Goal: Transaction & Acquisition: Obtain resource

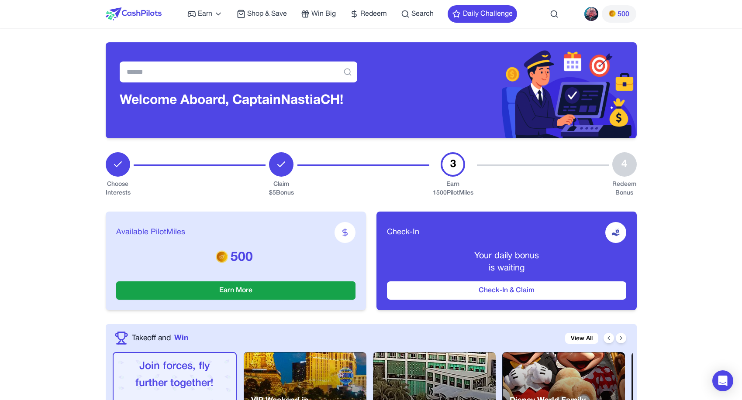
click at [139, 14] on img at bounding box center [134, 13] width 56 height 13
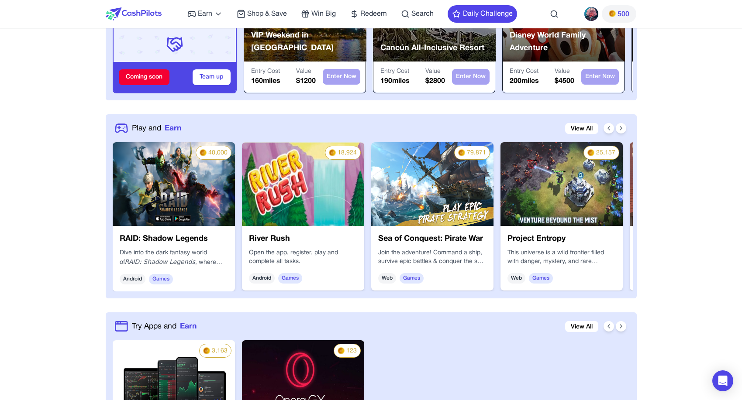
scroll to position [385, 0]
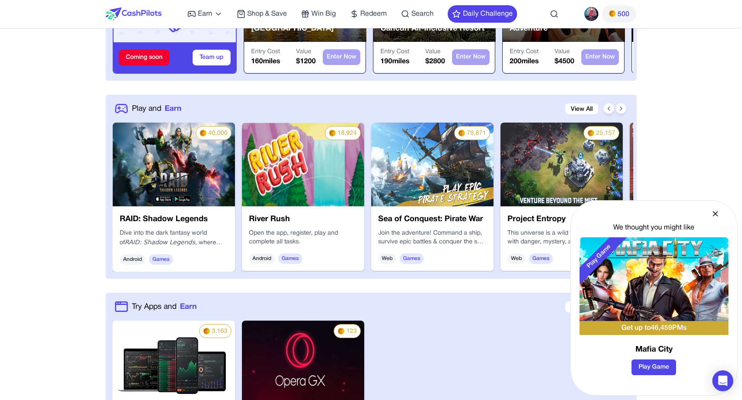
click at [717, 213] on icon at bounding box center [715, 214] width 9 height 9
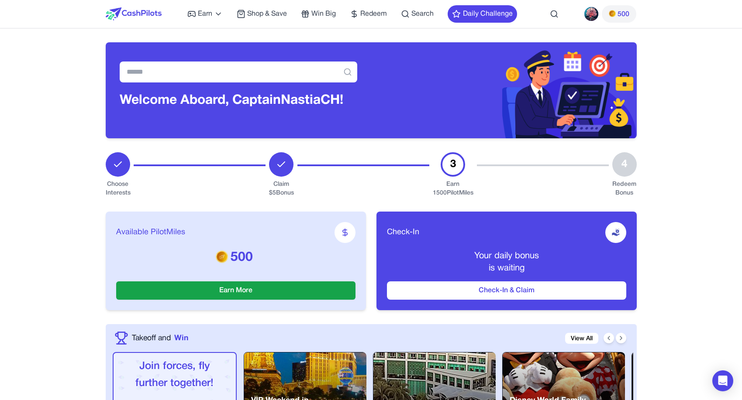
scroll to position [0, 0]
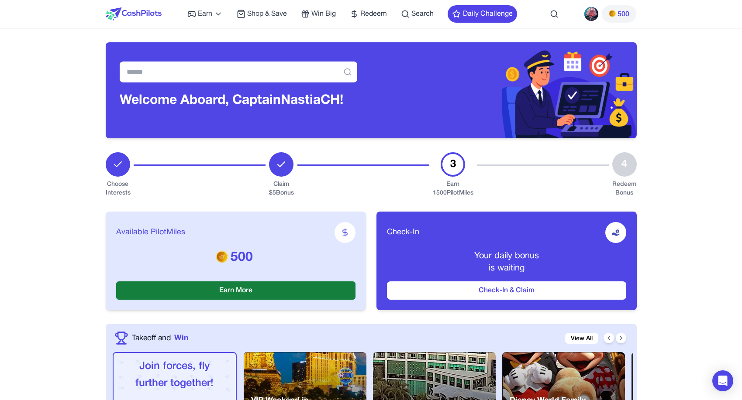
click at [264, 291] on button "Earn More" at bounding box center [235, 291] width 239 height 18
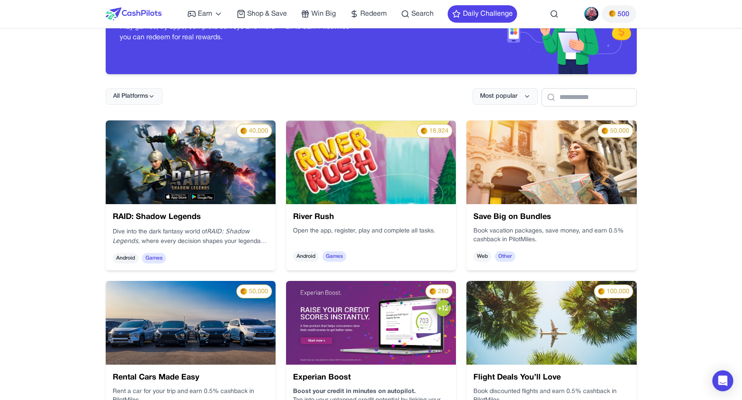
scroll to position [67, 0]
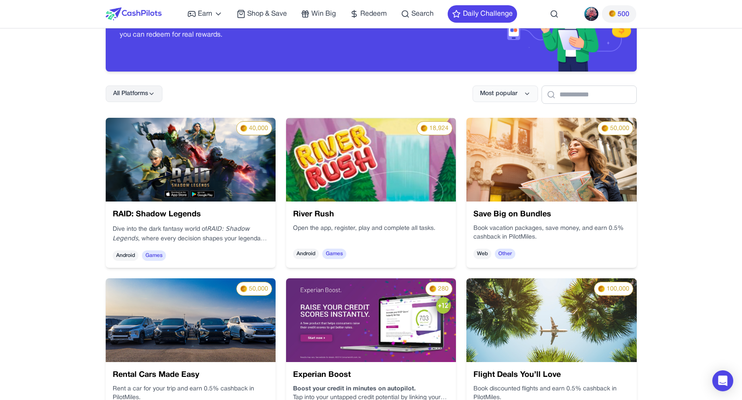
click at [152, 93] on icon at bounding box center [151, 93] width 7 height 7
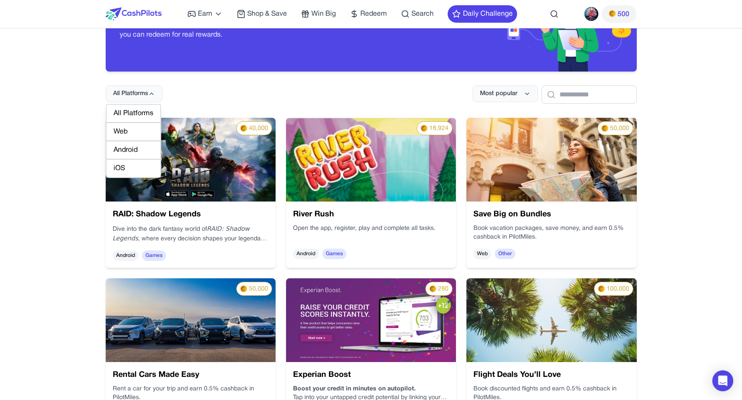
click at [239, 93] on div "All Platforms Most popular" at bounding box center [371, 88] width 531 height 32
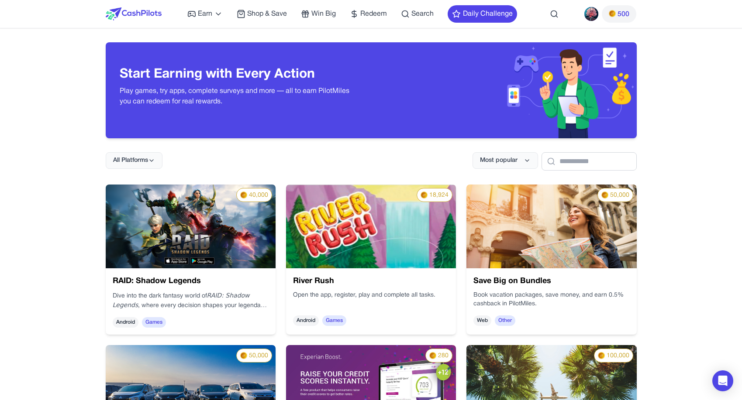
scroll to position [0, 0]
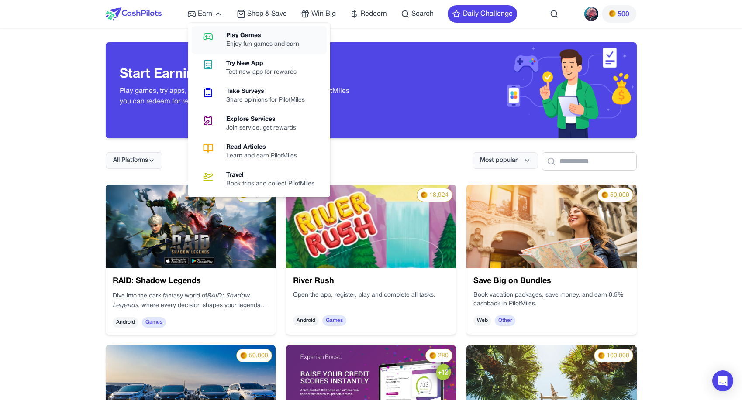
click at [250, 40] on div "Play Games" at bounding box center [266, 35] width 80 height 9
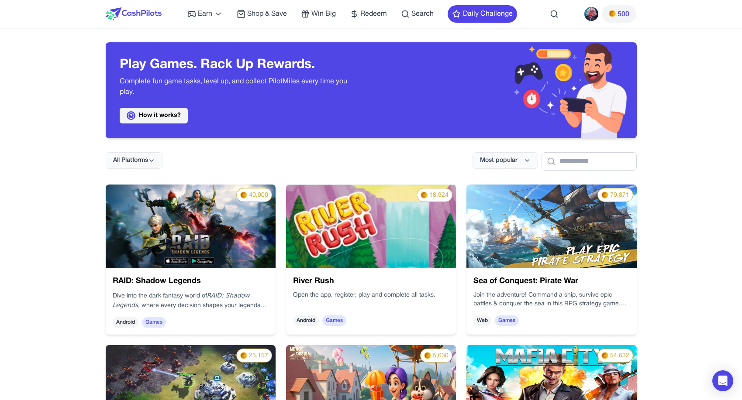
click at [175, 117] on link "How it works?" at bounding box center [154, 116] width 68 height 16
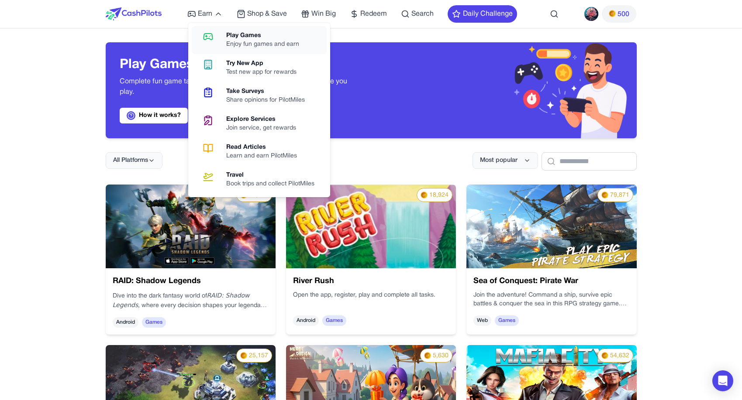
click at [246, 36] on div "Play Games" at bounding box center [266, 35] width 80 height 9
click at [250, 148] on div "Read Articles" at bounding box center [265, 147] width 78 height 9
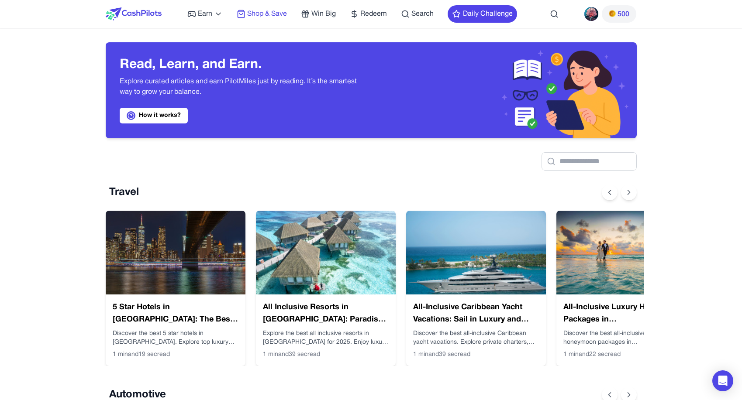
scroll to position [0, 7]
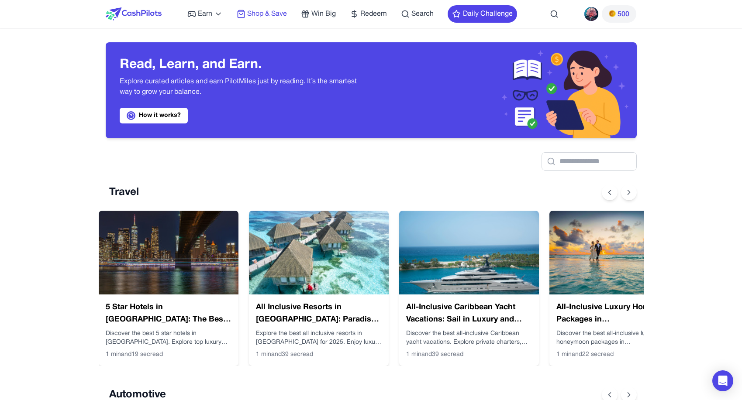
click at [273, 13] on span "Shop & Save" at bounding box center [267, 14] width 40 height 10
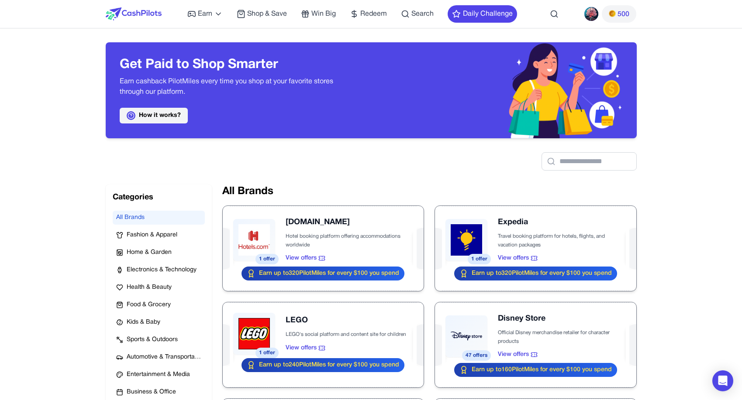
click at [166, 113] on link "How it works?" at bounding box center [154, 116] width 68 height 16
click at [593, 12] on img at bounding box center [591, 14] width 14 height 14
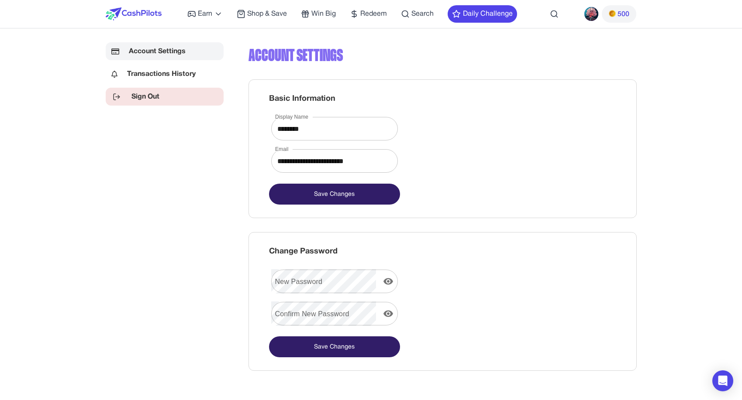
click at [135, 100] on link "Sign Out" at bounding box center [165, 97] width 118 height 18
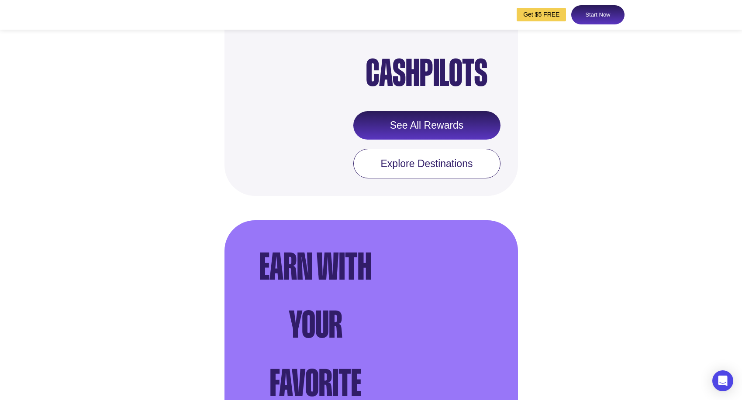
scroll to position [873, 0]
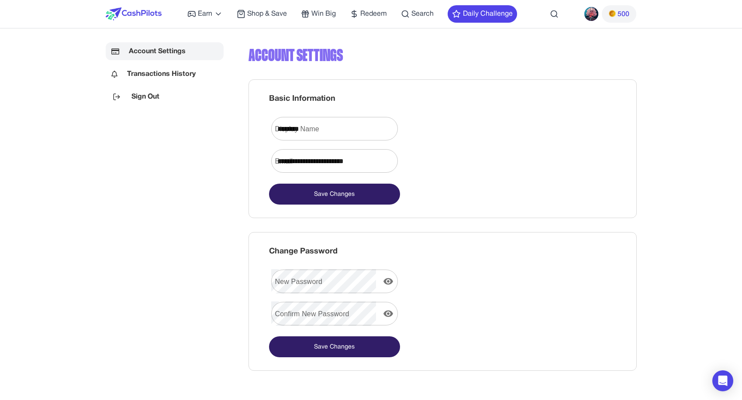
click at [595, 11] on img at bounding box center [591, 14] width 14 height 14
click at [617, 18] on span "500" at bounding box center [619, 14] width 21 height 10
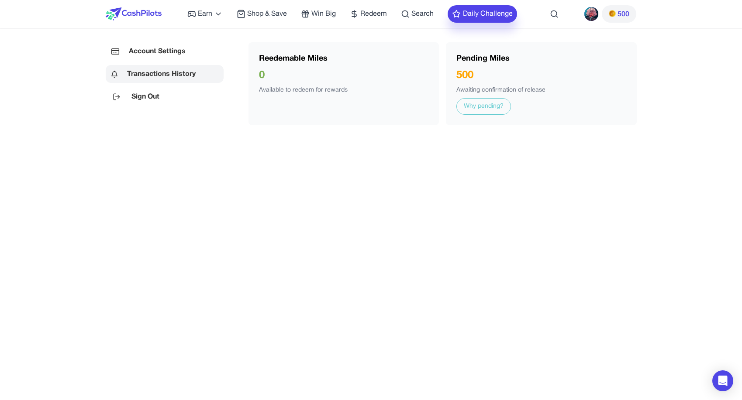
click at [500, 11] on button "Daily Challenge" at bounding box center [482, 13] width 69 height 17
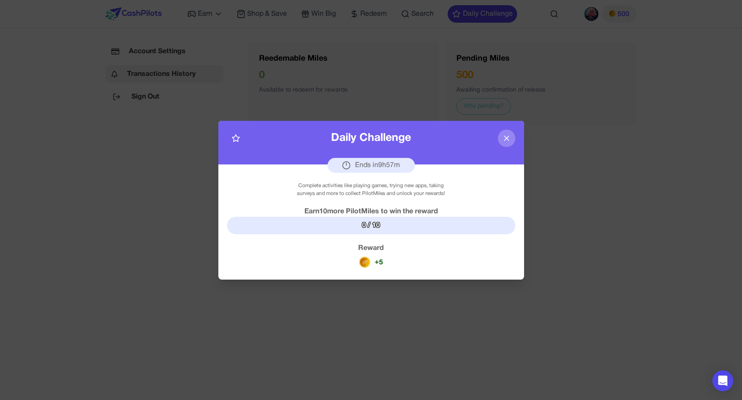
click at [509, 140] on icon at bounding box center [506, 138] width 9 height 9
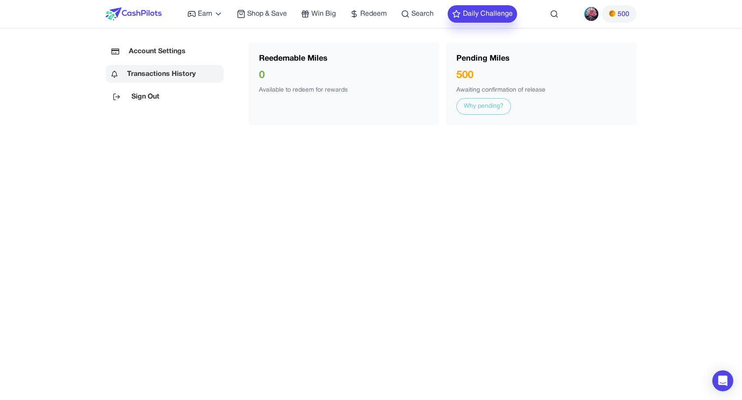
click at [500, 15] on button "Daily Challenge" at bounding box center [482, 13] width 69 height 17
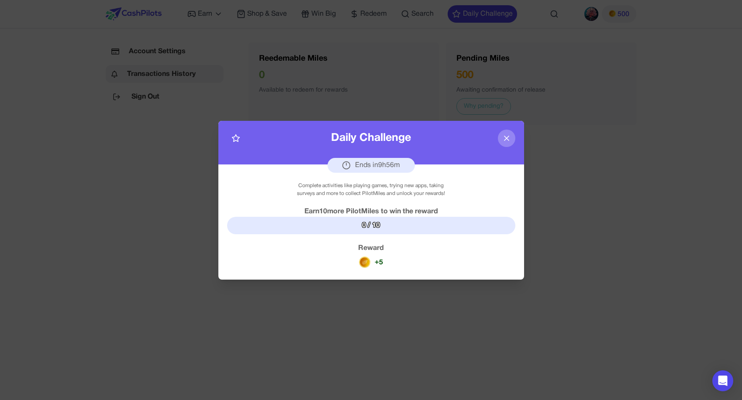
click at [373, 257] on div "+ 5" at bounding box center [371, 262] width 24 height 17
click at [343, 194] on div "Complete activities like playing games, trying new apps, taking surveys and mor…" at bounding box center [371, 190] width 164 height 16
click at [508, 138] on icon at bounding box center [506, 138] width 9 height 9
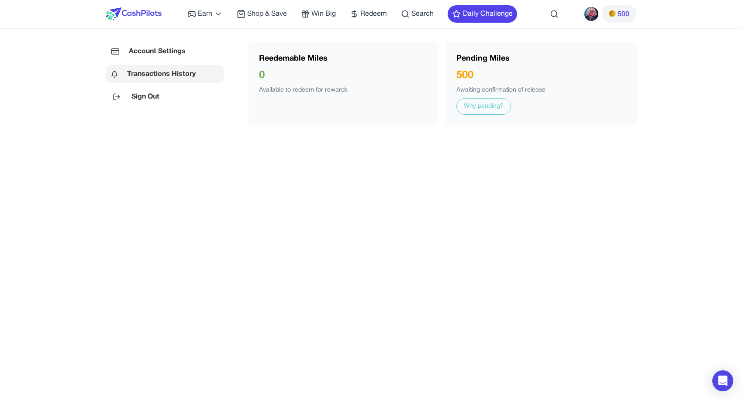
click at [622, 15] on span "500" at bounding box center [623, 14] width 12 height 10
click at [593, 15] on img at bounding box center [591, 14] width 14 height 14
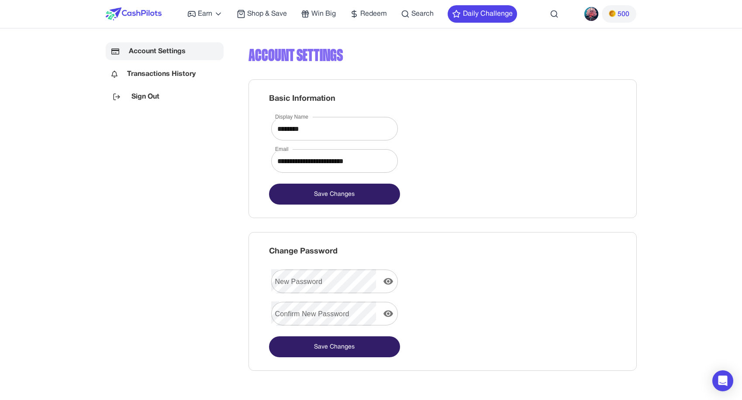
click at [149, 10] on img at bounding box center [134, 13] width 56 height 13
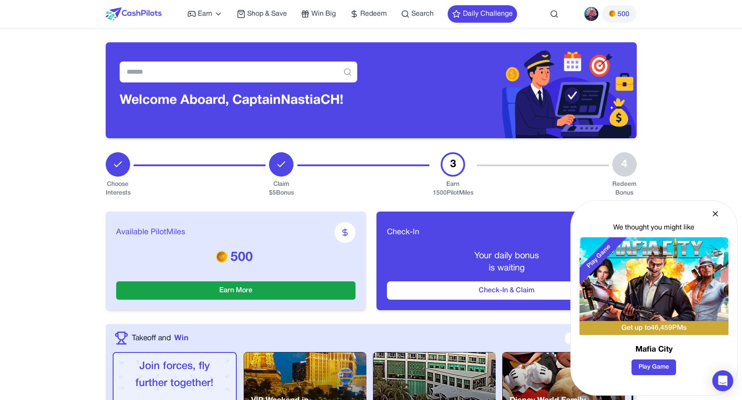
click at [615, 14] on img at bounding box center [612, 13] width 7 height 7
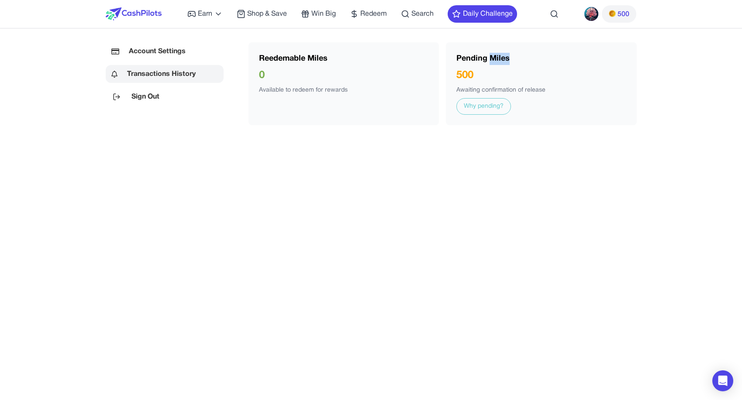
drag, startPoint x: 510, startPoint y: 56, endPoint x: 490, endPoint y: 57, distance: 21.0
click at [490, 57] on div "Pending Miles" at bounding box center [541, 59] width 170 height 12
click at [480, 105] on link "Why pending?" at bounding box center [483, 106] width 55 height 17
click at [620, 16] on span "500" at bounding box center [623, 14] width 12 height 10
click at [594, 13] on img at bounding box center [591, 14] width 14 height 14
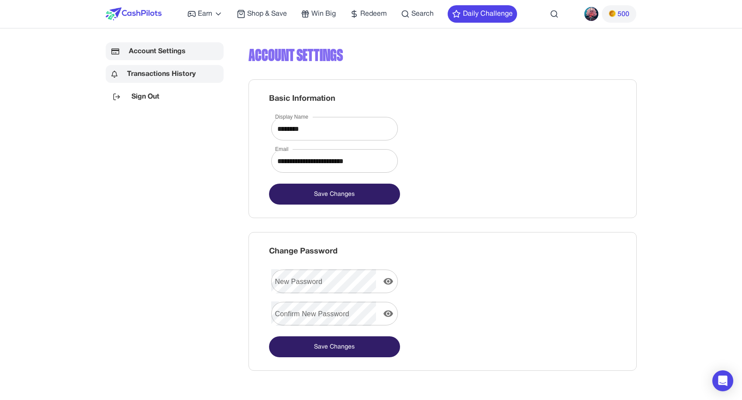
click at [183, 69] on link "Transactions History" at bounding box center [165, 74] width 118 height 18
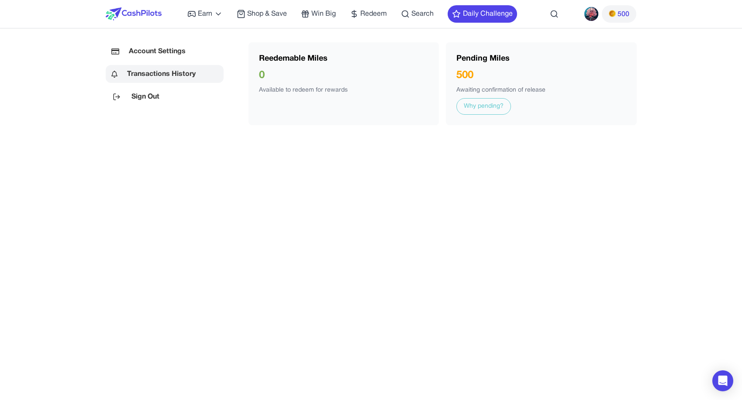
click at [488, 106] on link "Why pending?" at bounding box center [483, 106] width 55 height 17
click at [589, 10] on img at bounding box center [591, 14] width 14 height 14
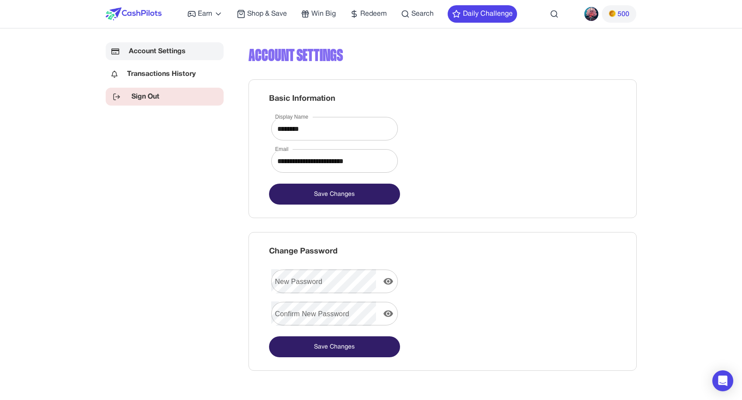
click at [150, 96] on link "Sign Out" at bounding box center [165, 97] width 118 height 18
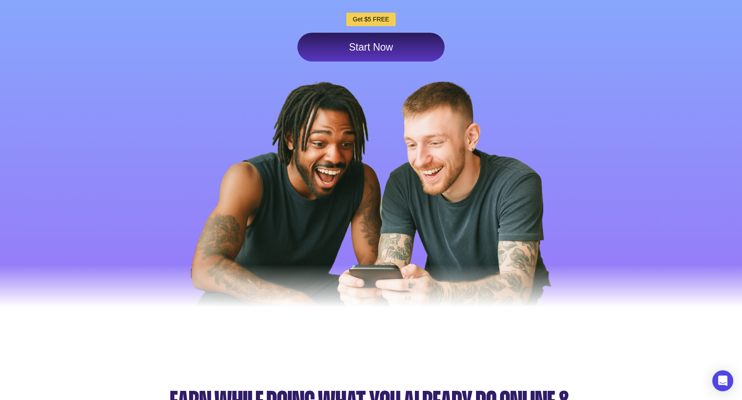
scroll to position [209, 0]
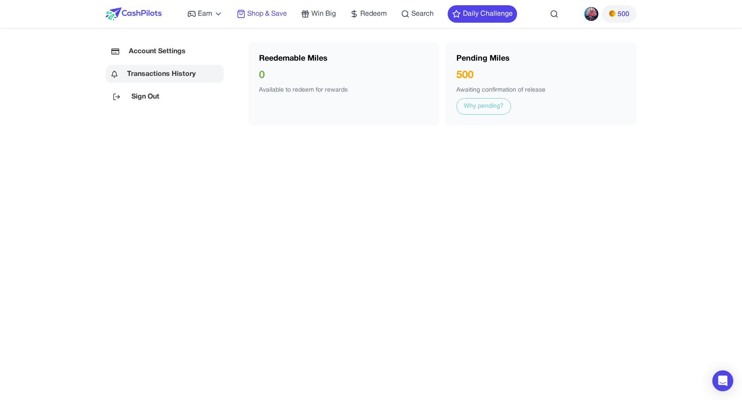
click at [265, 11] on span "Shop & Save" at bounding box center [267, 14] width 40 height 10
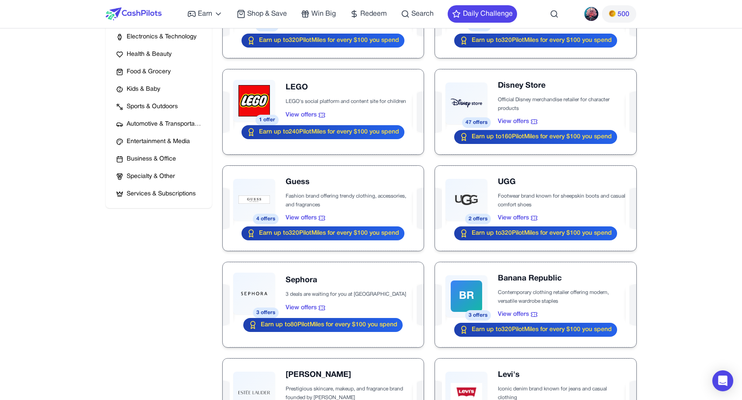
scroll to position [234, 0]
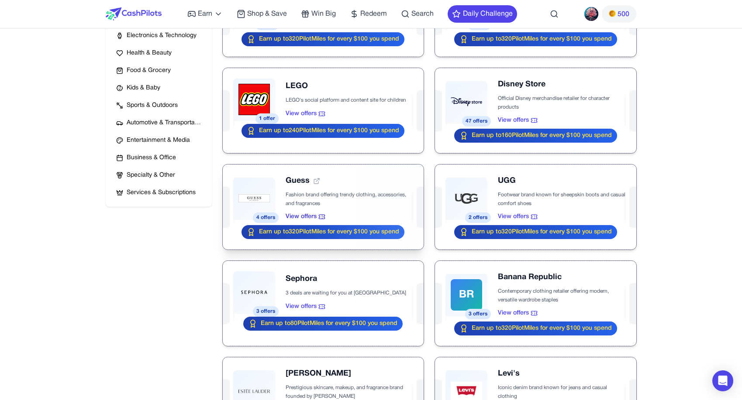
click at [350, 179] on div at bounding box center [323, 207] width 201 height 85
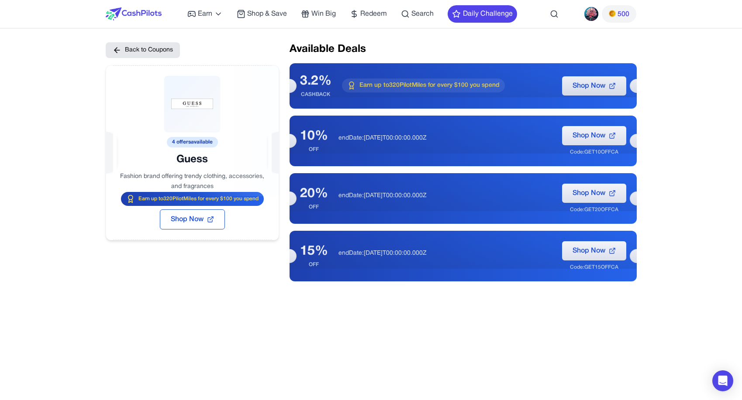
click at [210, 181] on div at bounding box center [192, 131] width 172 height 131
click at [124, 174] on div at bounding box center [192, 131] width 172 height 131
click at [188, 158] on div at bounding box center [192, 131] width 172 height 131
click at [141, 48] on button "Back to Coupons" at bounding box center [143, 50] width 74 height 16
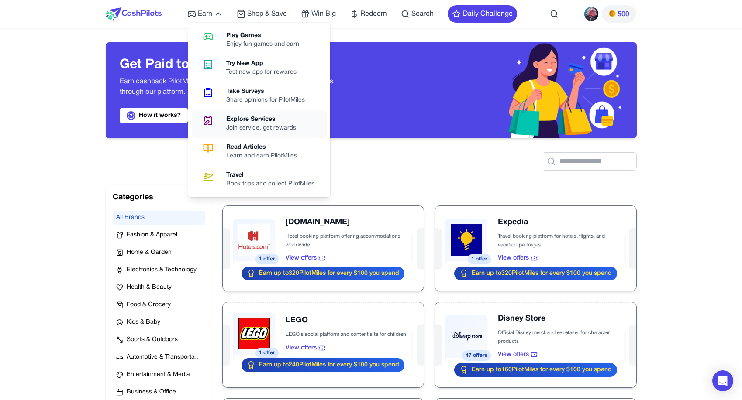
click at [252, 124] on div "Explore Services" at bounding box center [264, 119] width 77 height 9
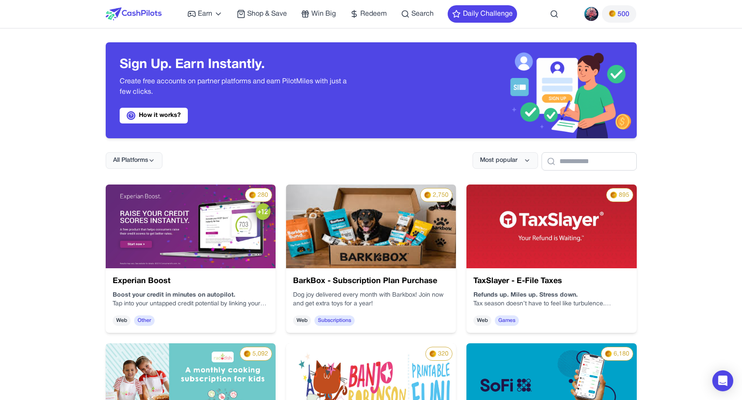
click at [423, 328] on div "BarkBox - Subscription Plan Purchase Dog joy delivered every month with Barkbox…" at bounding box center [371, 301] width 170 height 65
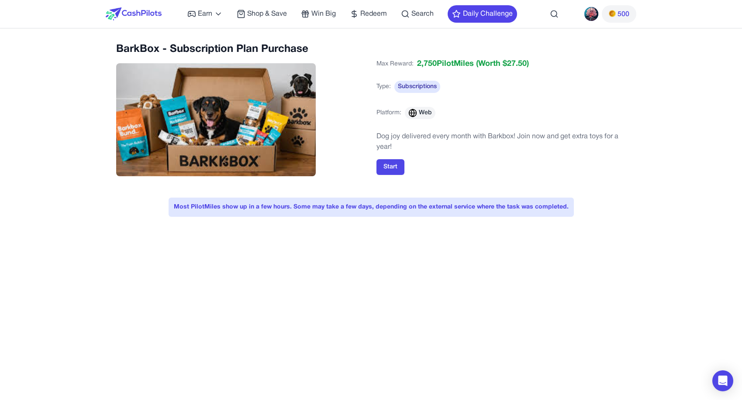
click at [148, 8] on img at bounding box center [134, 13] width 56 height 13
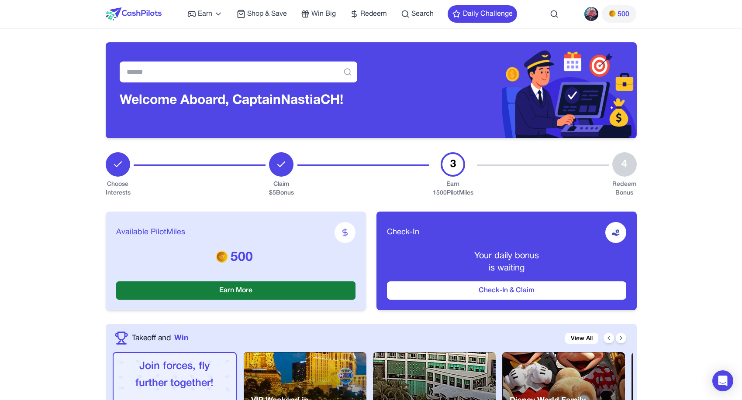
click at [297, 293] on button "Earn More" at bounding box center [235, 291] width 239 height 18
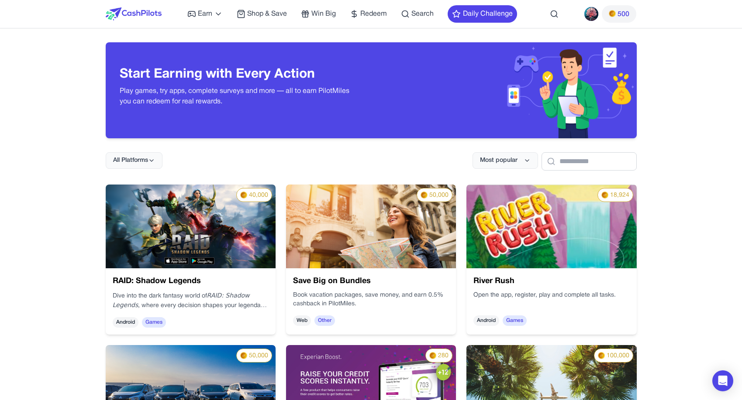
click at [241, 256] on img at bounding box center [191, 227] width 170 height 84
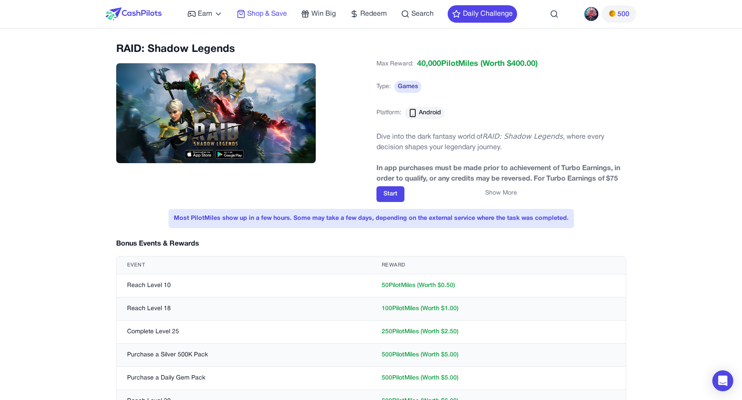
click at [269, 10] on span "Shop & Save" at bounding box center [267, 14] width 40 height 10
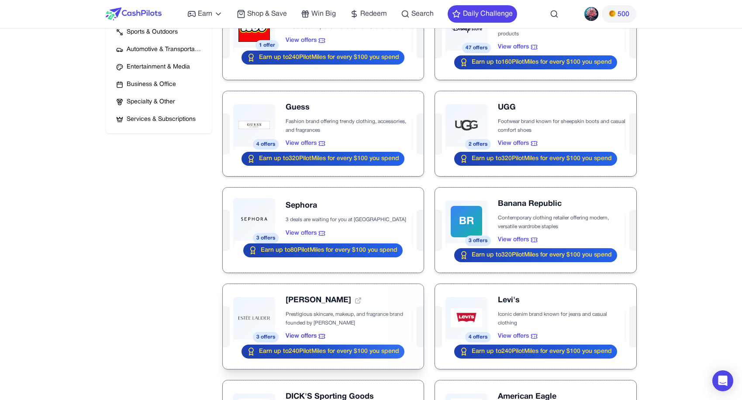
scroll to position [319, 0]
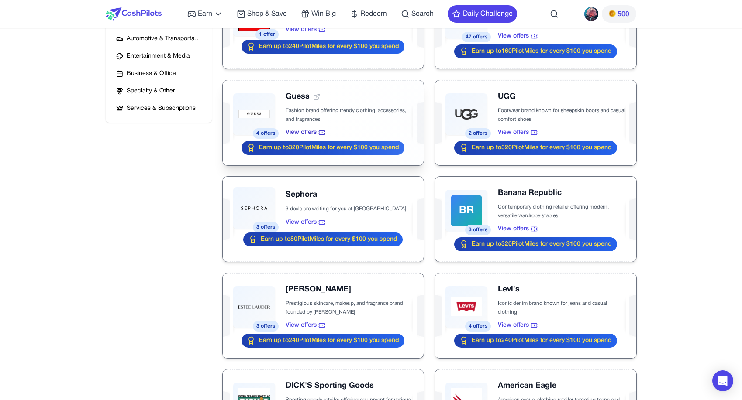
click at [327, 106] on div at bounding box center [323, 122] width 201 height 85
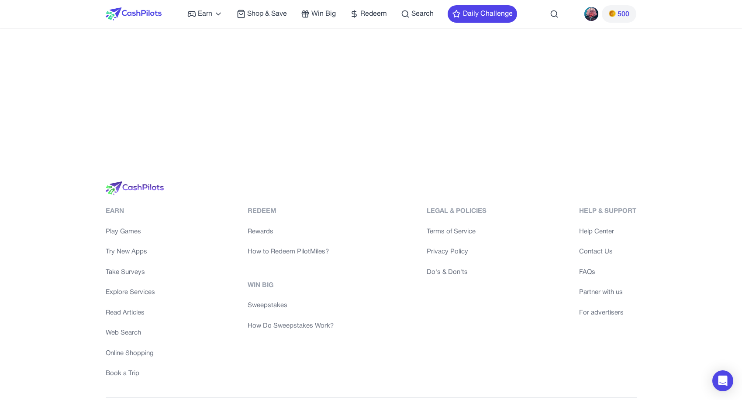
scroll to position [0, 0]
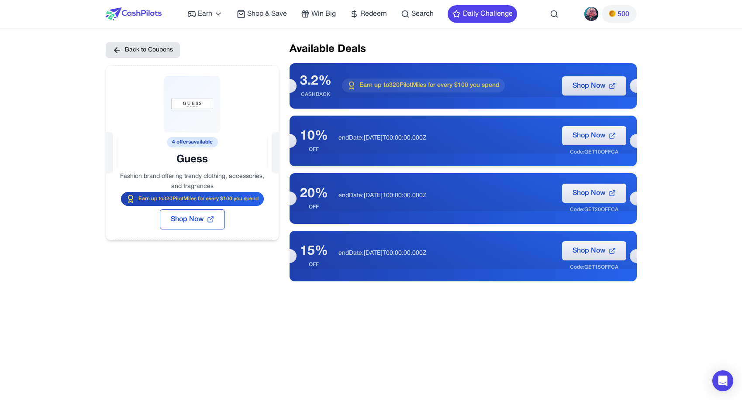
click at [395, 144] on div "endDate:[DATE]T00:00:00.000Z" at bounding box center [444, 141] width 213 height 14
click at [139, 54] on button "Back to Coupons" at bounding box center [167, 42] width 76 height 31
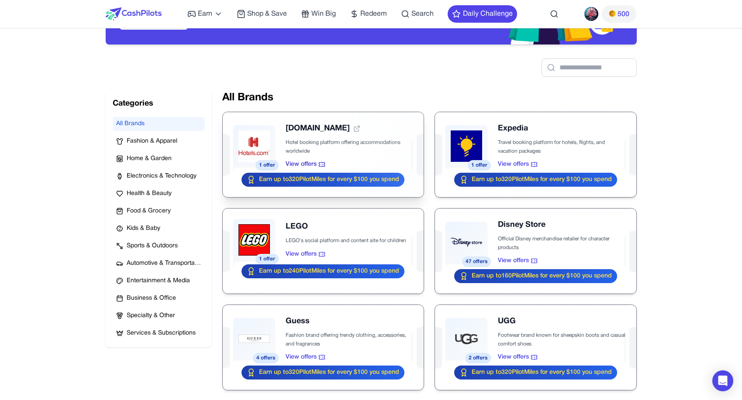
scroll to position [95, 0]
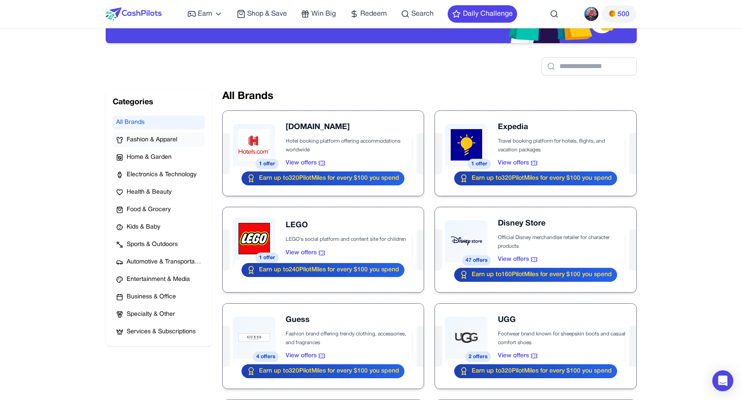
click at [150, 140] on span "Fashion & Apparel" at bounding box center [152, 140] width 51 height 9
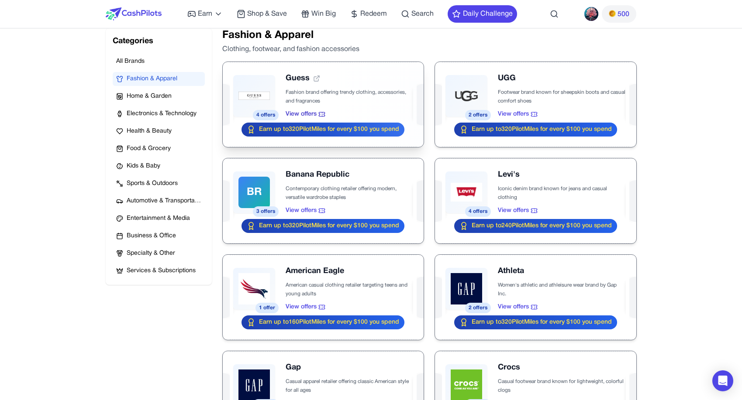
scroll to position [156, 0]
click at [542, 192] on div at bounding box center [535, 201] width 201 height 85
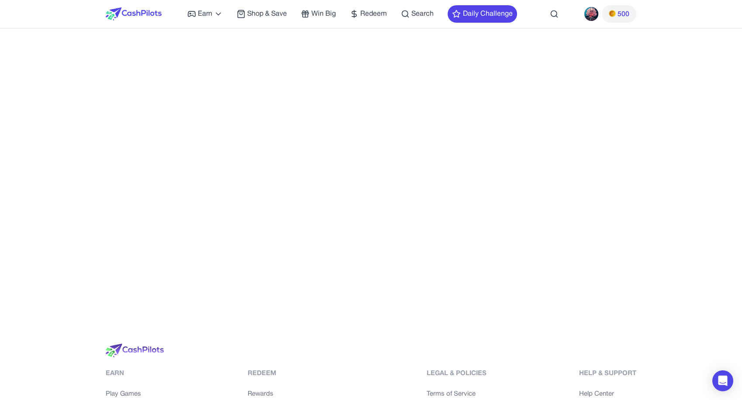
scroll to position [0, 0]
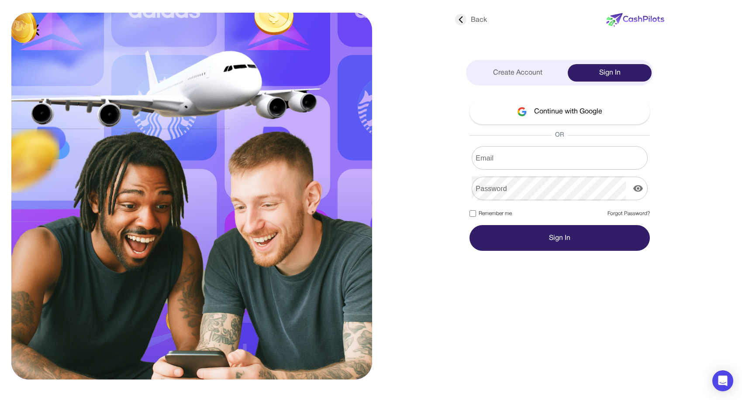
click at [547, 114] on button "Continue with Google" at bounding box center [559, 112] width 180 height 26
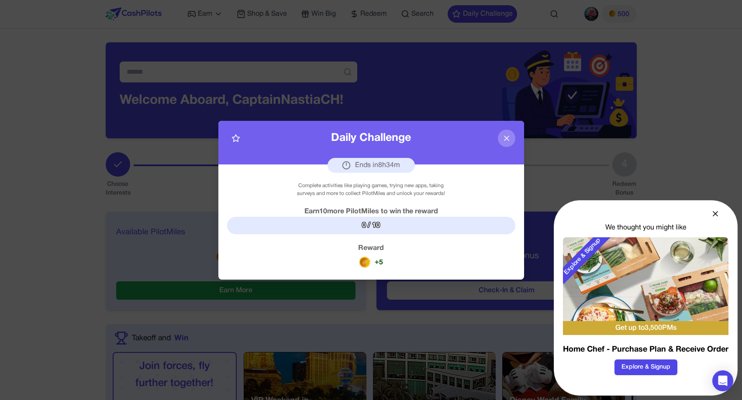
click at [714, 214] on icon at bounding box center [715, 214] width 9 height 9
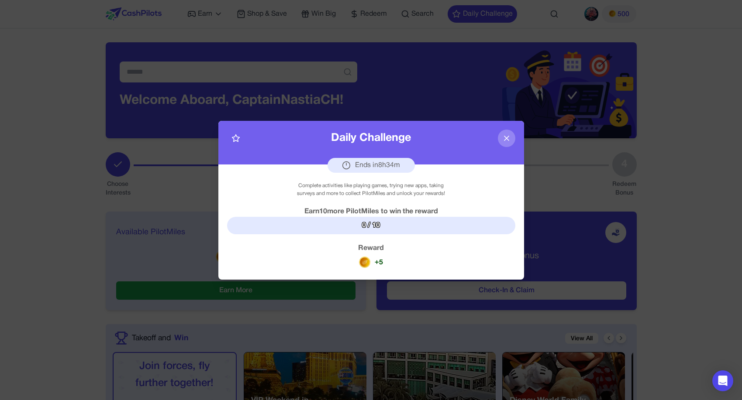
click at [507, 140] on icon at bounding box center [506, 138] width 9 height 9
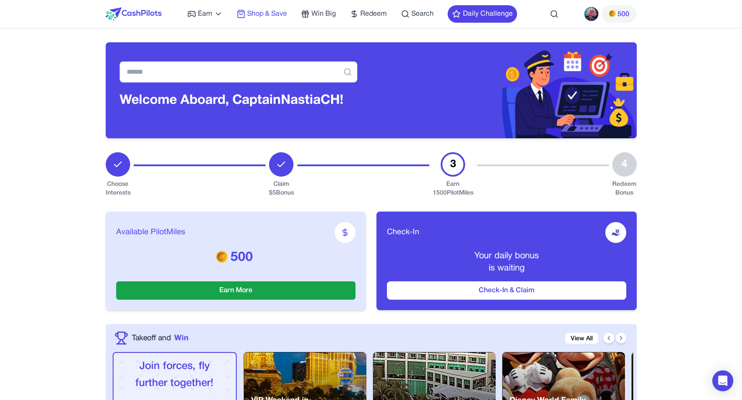
click at [274, 13] on span "Shop & Save" at bounding box center [267, 14] width 40 height 10
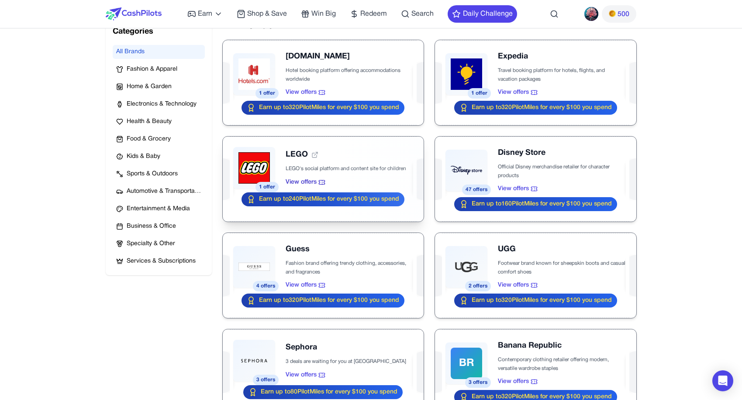
scroll to position [193, 0]
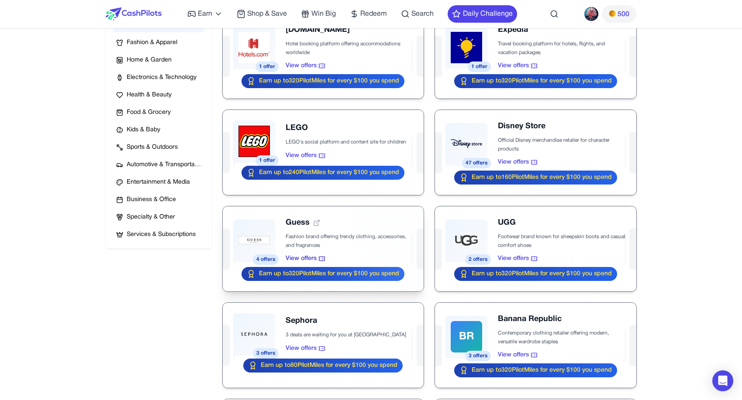
click at [344, 223] on div at bounding box center [323, 249] width 201 height 85
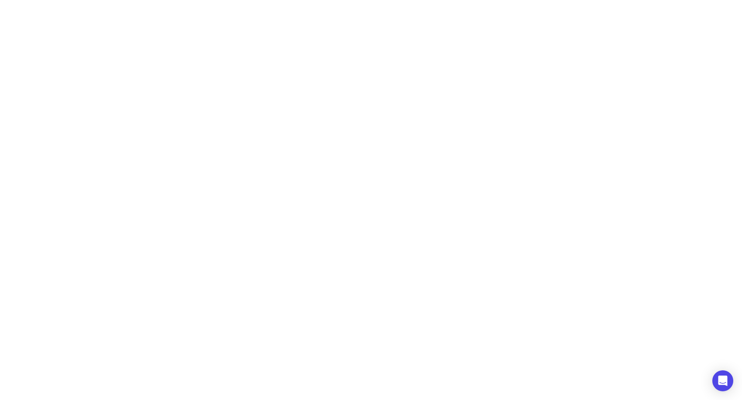
scroll to position [0, 0]
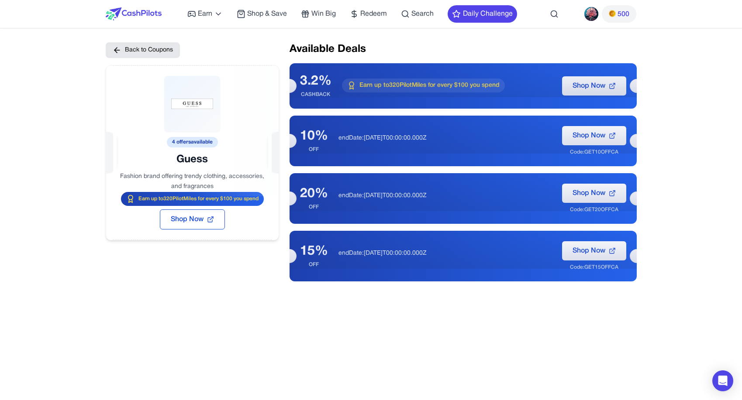
click at [186, 103] on div at bounding box center [192, 131] width 172 height 131
click at [192, 124] on div at bounding box center [192, 131] width 172 height 131
click at [216, 159] on div at bounding box center [192, 131] width 172 height 131
drag, startPoint x: 216, startPoint y: 159, endPoint x: 141, endPoint y: 159, distance: 74.2
click at [140, 159] on div at bounding box center [192, 131] width 172 height 131
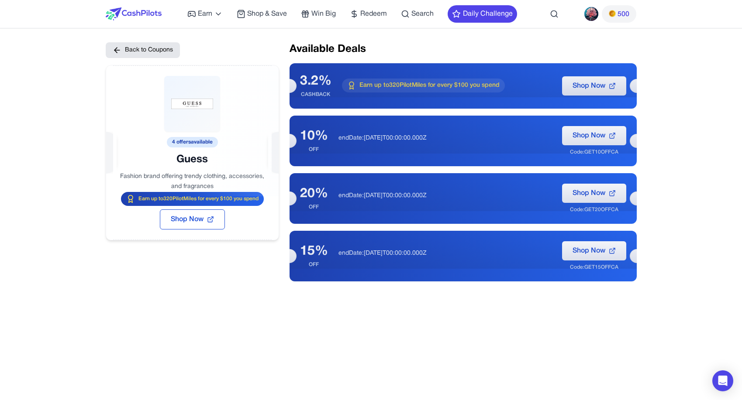
drag, startPoint x: 176, startPoint y: 157, endPoint x: 242, endPoint y: 156, distance: 65.5
click at [242, 156] on div at bounding box center [192, 131] width 172 height 131
click at [170, 138] on div at bounding box center [192, 131] width 172 height 131
click at [205, 163] on div at bounding box center [192, 131] width 172 height 131
drag, startPoint x: 216, startPoint y: 185, endPoint x: 122, endPoint y: 179, distance: 94.0
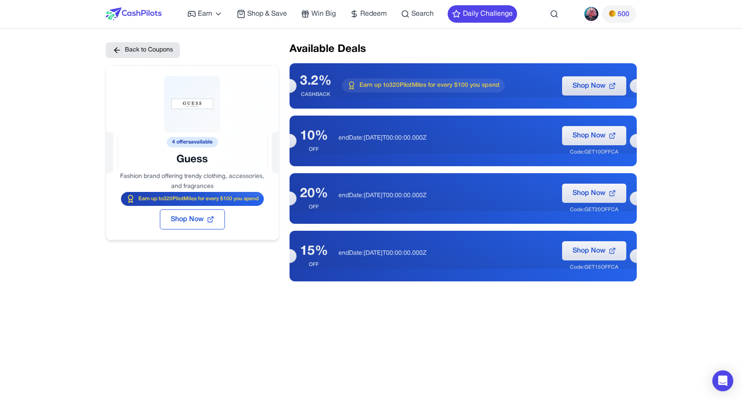
click at [122, 180] on div at bounding box center [192, 131] width 172 height 131
drag, startPoint x: 121, startPoint y: 175, endPoint x: 224, endPoint y: 180, distance: 102.8
click at [224, 180] on div at bounding box center [192, 131] width 172 height 131
drag, startPoint x: 249, startPoint y: 140, endPoint x: 250, endPoint y: 134, distance: 6.6
click at [250, 140] on div at bounding box center [192, 131] width 172 height 131
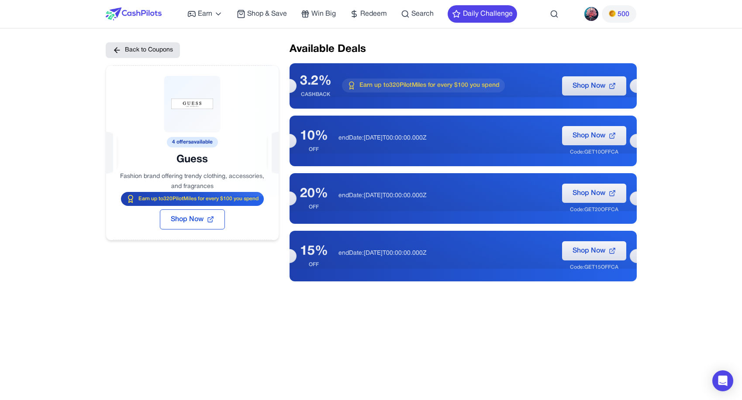
click at [190, 106] on div at bounding box center [192, 131] width 172 height 131
click at [192, 104] on div at bounding box center [192, 131] width 172 height 131
click at [157, 46] on button "Back to Coupons" at bounding box center [143, 50] width 74 height 16
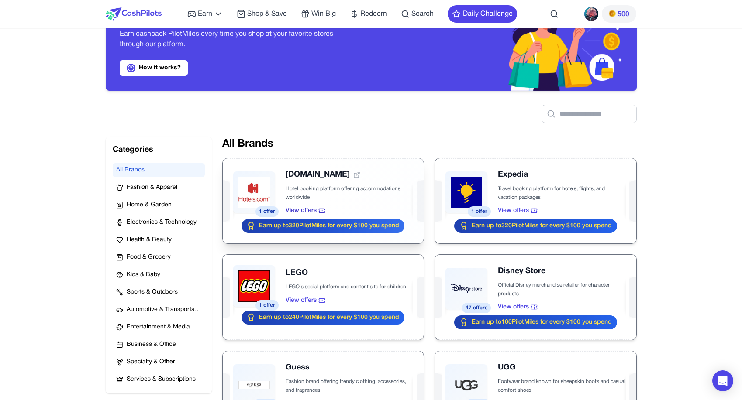
scroll to position [49, 0]
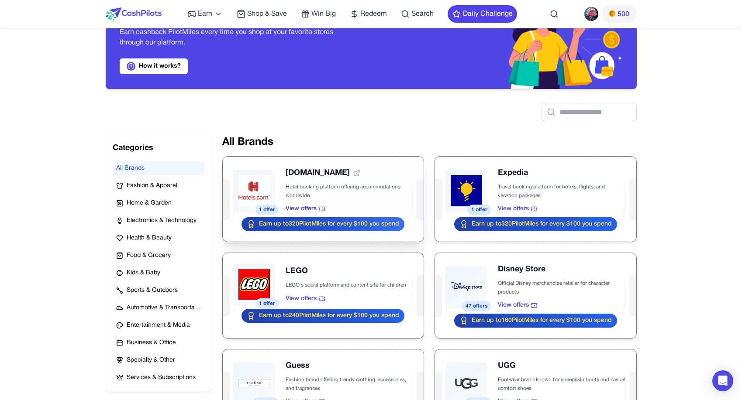
click at [317, 208] on div at bounding box center [323, 199] width 201 height 85
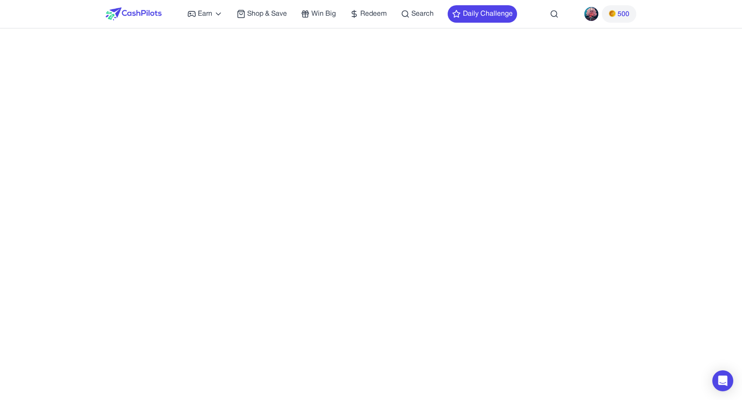
scroll to position [0, 0]
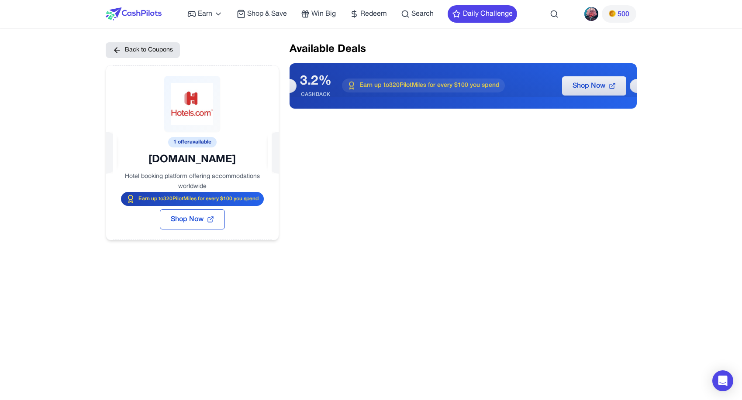
scroll to position [49, 0]
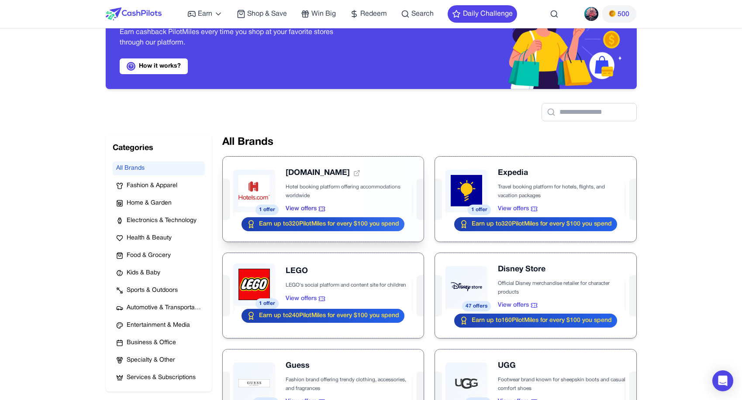
click at [348, 195] on div at bounding box center [323, 199] width 201 height 85
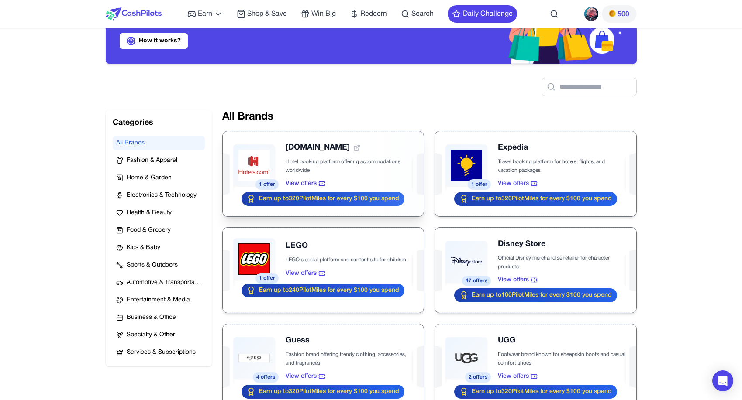
scroll to position [101, 0]
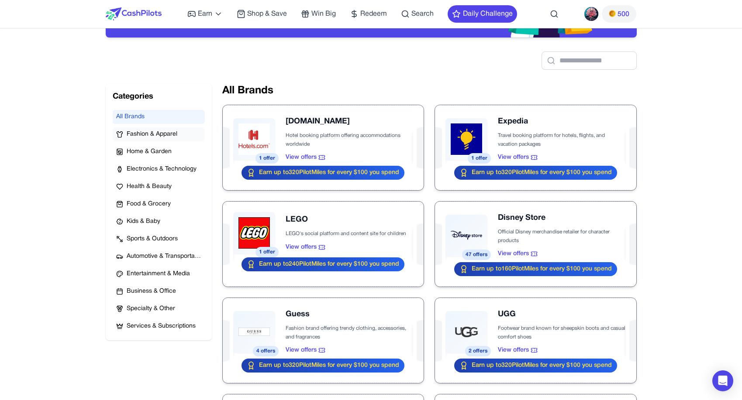
click at [172, 134] on span "Fashion & Apparel" at bounding box center [152, 134] width 51 height 9
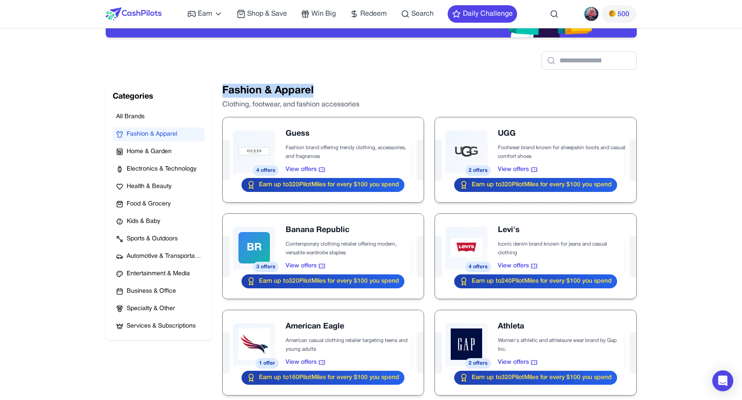
drag, startPoint x: 319, startPoint y: 87, endPoint x: 222, endPoint y: 86, distance: 96.9
click at [222, 86] on h2 "Fashion & Apparel" at bounding box center [429, 91] width 414 height 14
copy h2 "Fashion & Apparel"
click at [140, 119] on button "All Brands" at bounding box center [159, 117] width 92 height 14
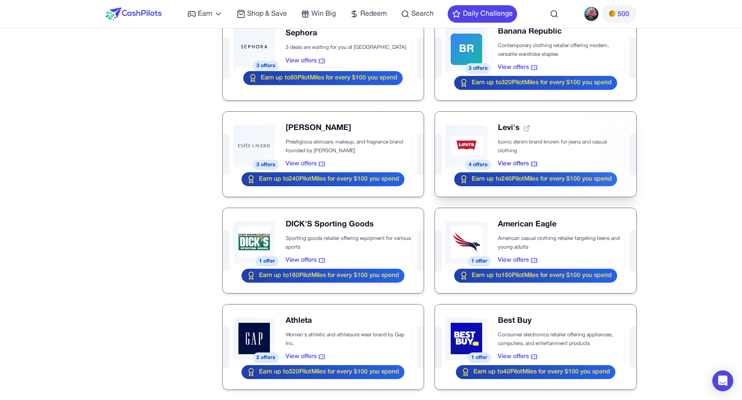
scroll to position [482, 0]
